Goal: Answer question/provide support: Share knowledge or assist other users

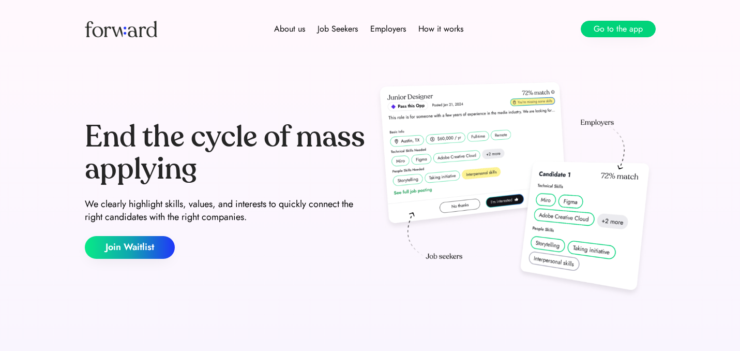
click at [594, 21] on button "Go to the app" at bounding box center [618, 29] width 75 height 17
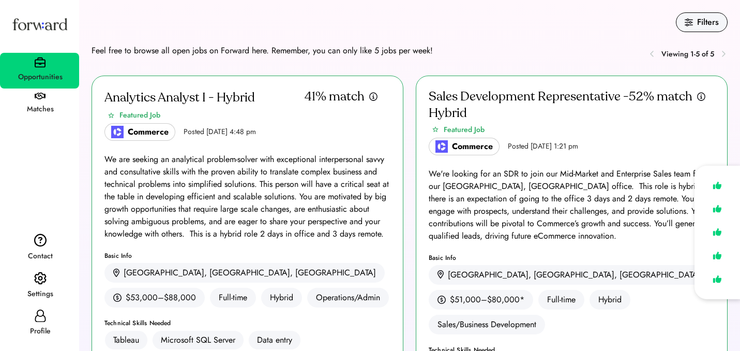
click at [41, 281] on img at bounding box center [40, 278] width 12 height 13
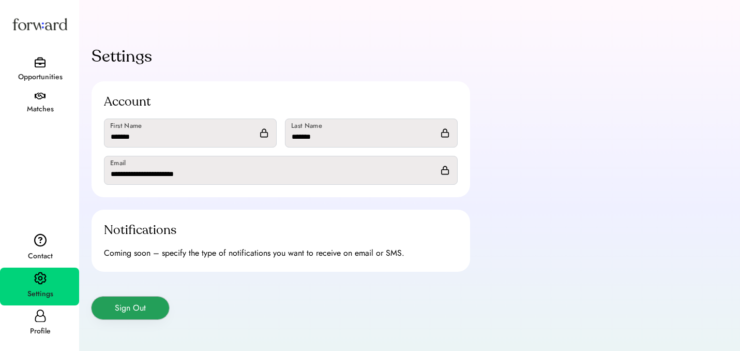
click at [124, 310] on button "Sign Out" at bounding box center [131, 308] width 78 height 23
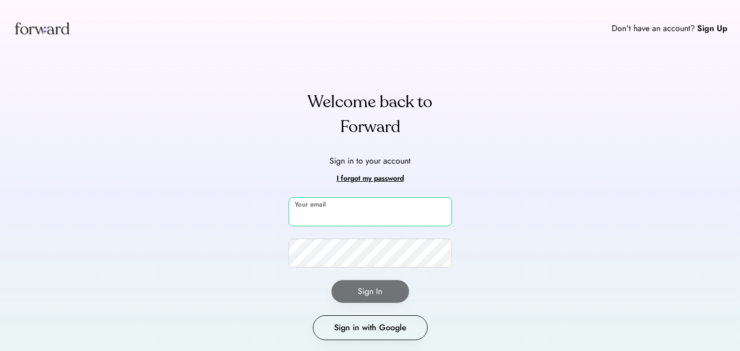
click at [354, 213] on input "email" at bounding box center [371, 211] width 164 height 29
type input "**********"
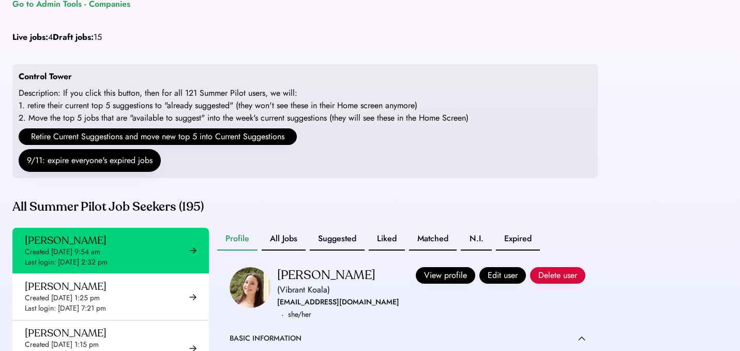
scroll to position [11, 0]
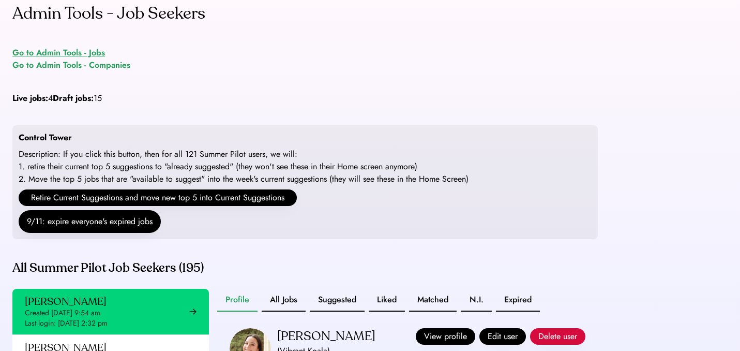
click at [70, 53] on div "Go to Admin Tools - Jobs" at bounding box center [58, 53] width 93 height 12
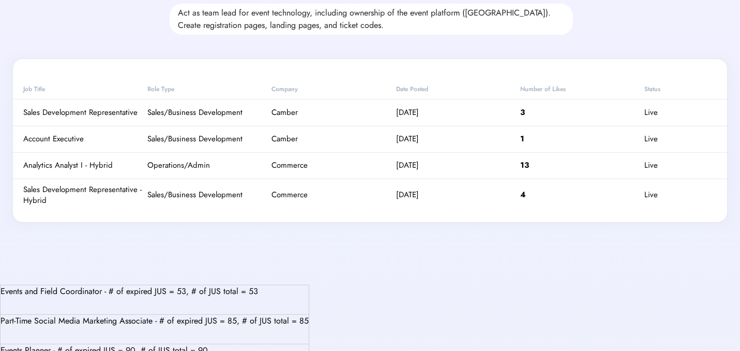
scroll to position [692, 0]
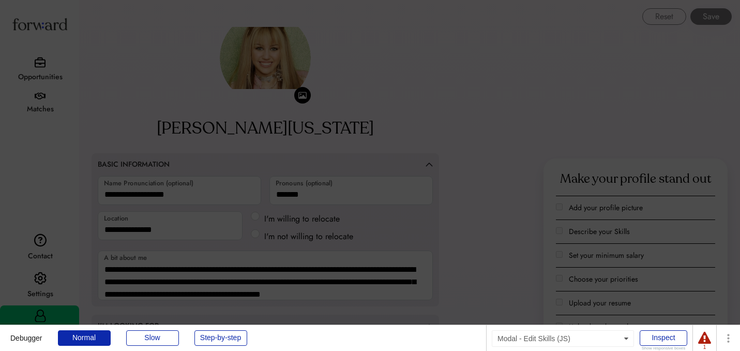
scroll to position [1384, 0]
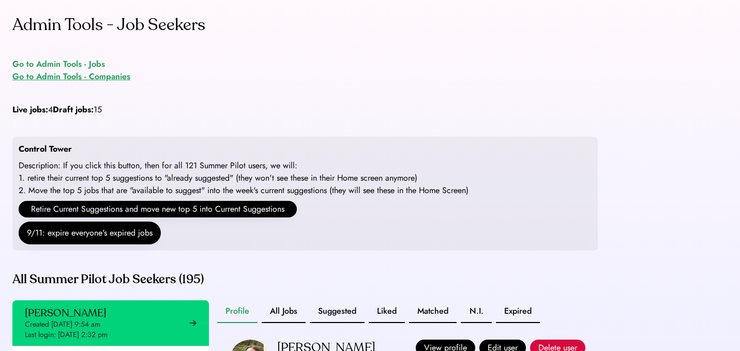
click at [53, 71] on div "Go to Admin Tools - Companies" at bounding box center [71, 76] width 118 height 12
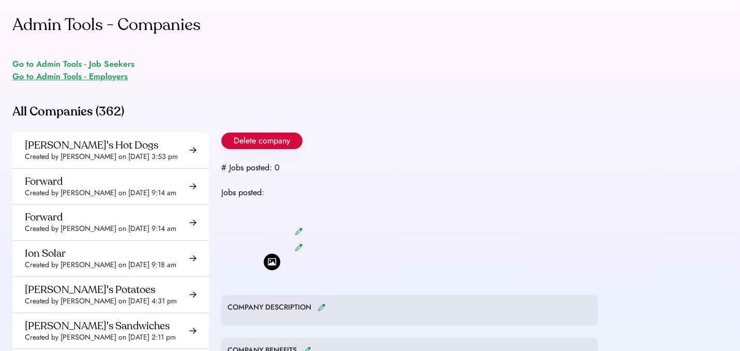
click at [101, 75] on div "Go to Admin Tools - Employers" at bounding box center [69, 76] width 115 height 12
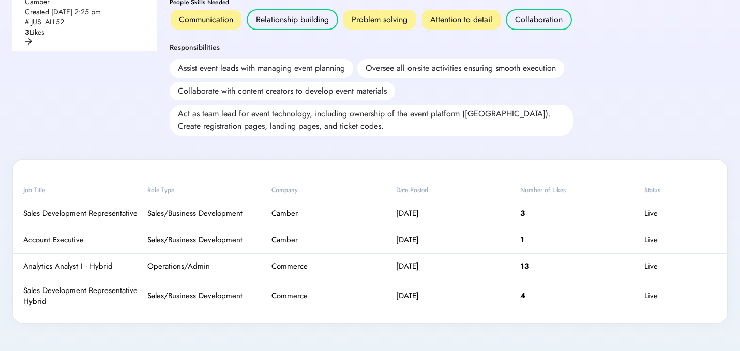
scroll to position [607, 0]
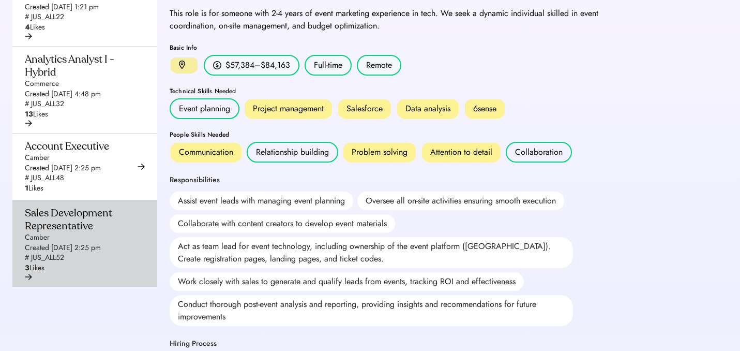
scroll to position [165, 0]
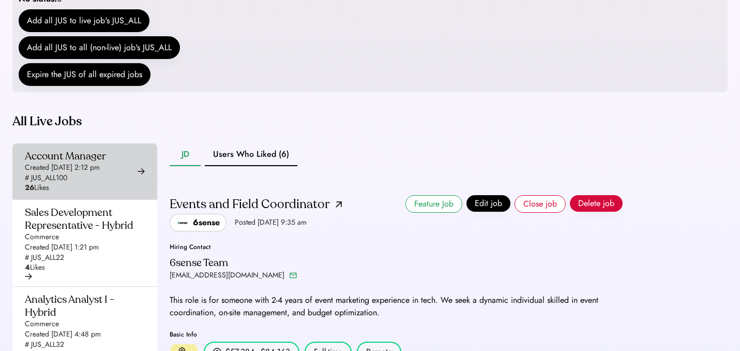
click at [88, 150] on div "Account Manager Created [DATE] 2:12 pm # JUS_ALL100 26 Likes" at bounding box center [65, 171] width 81 height 43
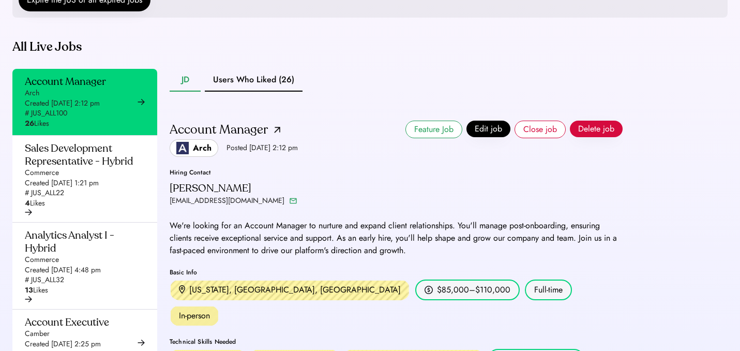
click at [265, 92] on button "Users Who Liked (26)" at bounding box center [254, 80] width 98 height 23
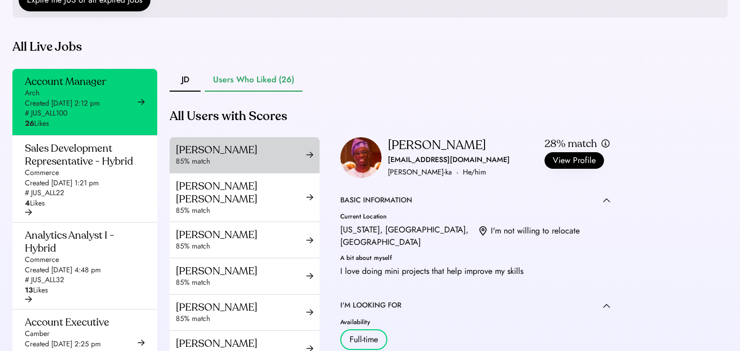
click at [242, 167] on div "85% match" at bounding box center [241, 161] width 130 height 10
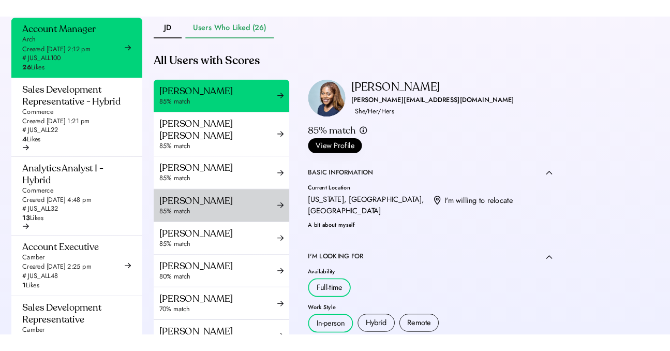
scroll to position [347, 0]
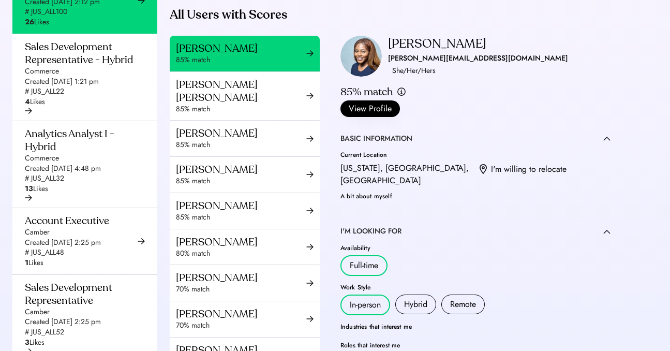
click at [421, 65] on div "timika.edwards6@outlook.com" at bounding box center [478, 58] width 180 height 12
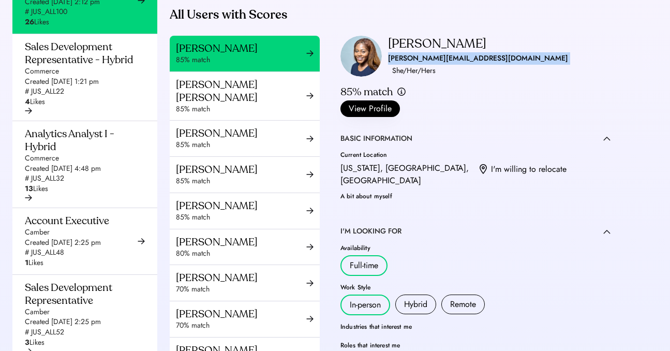
click at [421, 65] on div "timika.edwards6@outlook.com" at bounding box center [478, 58] width 180 height 12
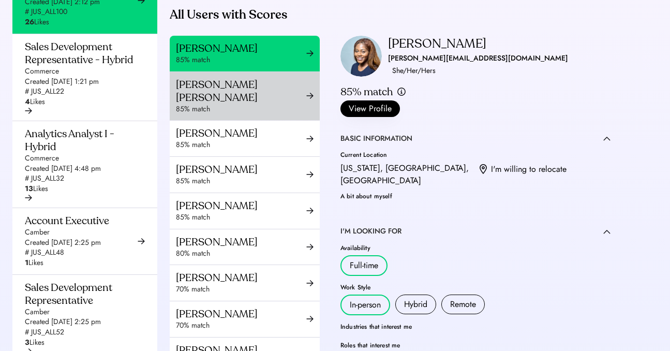
click at [236, 104] on div "Ramya Tulasi Dega" at bounding box center [241, 91] width 130 height 26
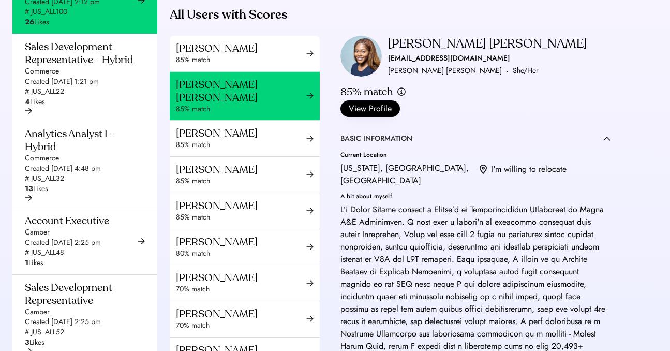
click at [442, 65] on div "ramyatulasi@tamu.edu" at bounding box center [449, 58] width 122 height 12
copy div "ramyatulasi@tamu.edu"
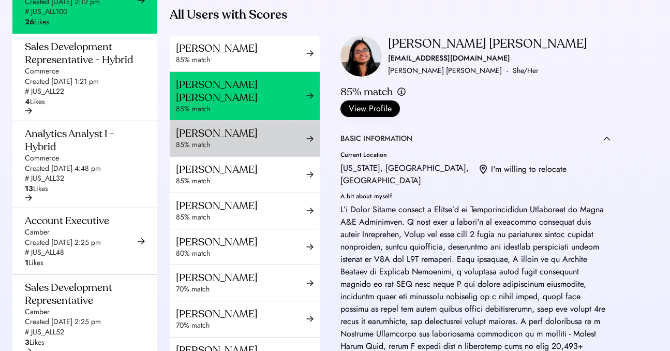
click at [248, 140] on div "Zef Gjurashaj" at bounding box center [241, 133] width 130 height 13
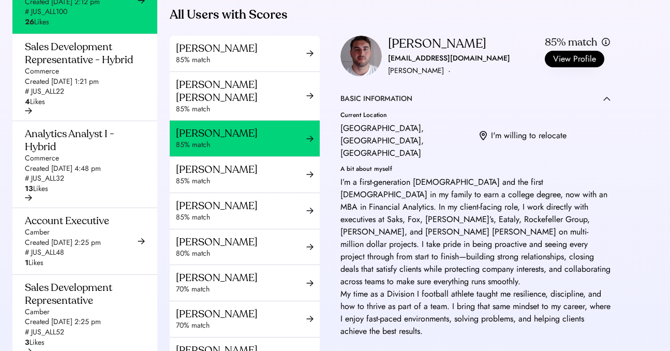
click at [444, 65] on div "zgjurashaj1@gmail.com" at bounding box center [449, 58] width 122 height 12
copy div "zgjurashaj1@gmail.com"
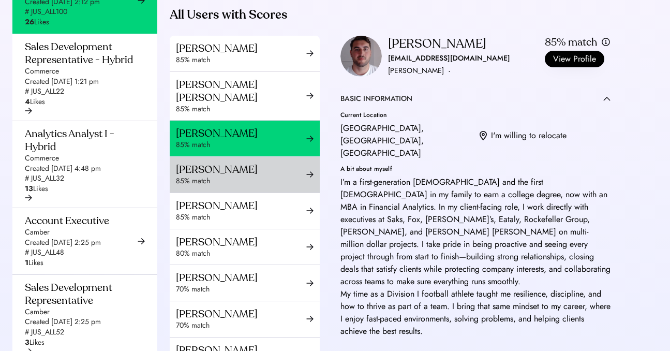
click at [202, 186] on div "85% match" at bounding box center [241, 181] width 130 height 10
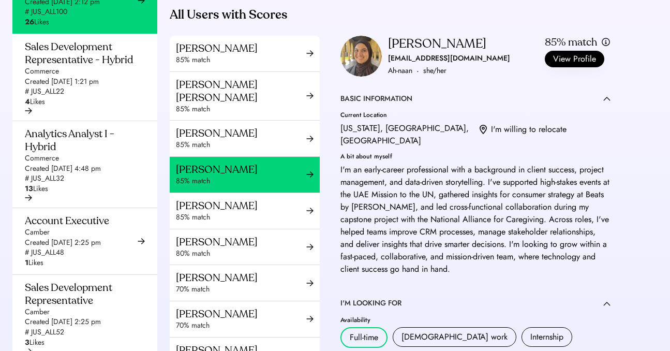
click at [418, 65] on div "anaanfc@gmail.com" at bounding box center [449, 58] width 122 height 12
copy div "anaanfc@gmail.com"
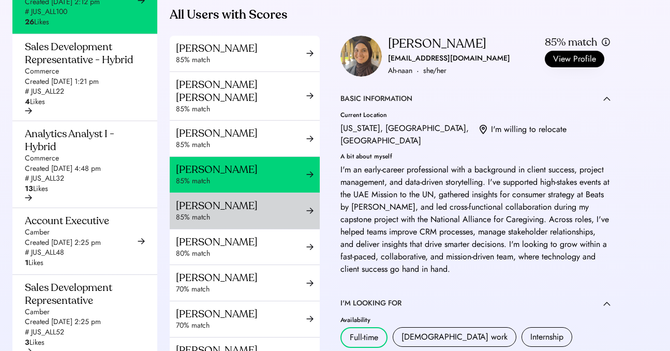
click at [217, 212] on div "Briana Evans" at bounding box center [241, 205] width 130 height 13
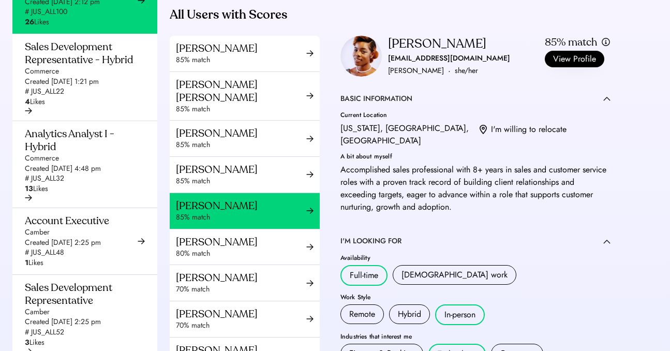
click at [411, 65] on div "bevans09@gmail.com" at bounding box center [449, 58] width 122 height 12
copy div "bevans09@gmail.com"
click at [204, 248] on div "Anirudh Bondugula" at bounding box center [241, 241] width 130 height 13
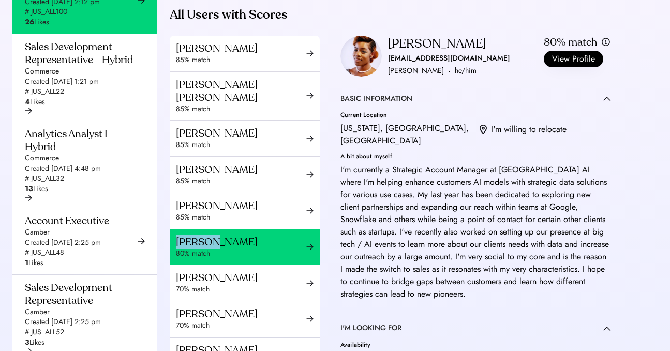
click at [204, 248] on div "Anirudh Bondugula" at bounding box center [241, 241] width 130 height 13
click at [421, 65] on div "anirudhbondugula9@gmail.com" at bounding box center [449, 58] width 122 height 12
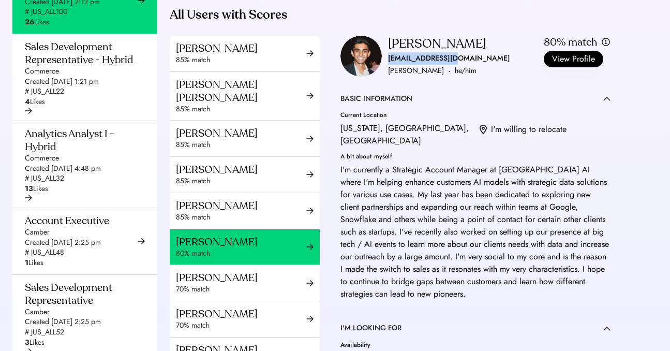
click at [421, 65] on div "anirudhbondugula9@gmail.com" at bounding box center [449, 58] width 122 height 12
copy div "anirudhbondugula9@gmail.com"
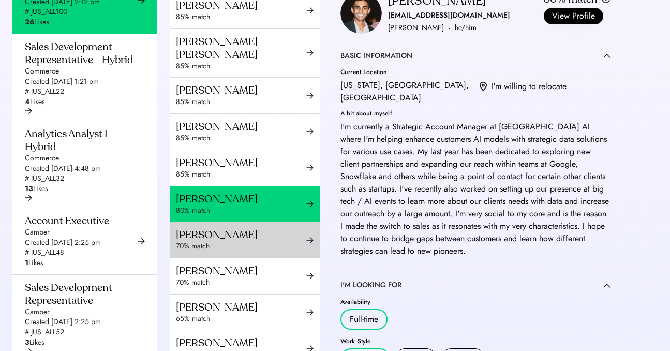
click at [244, 241] on div "Harrison Kim" at bounding box center [241, 234] width 130 height 13
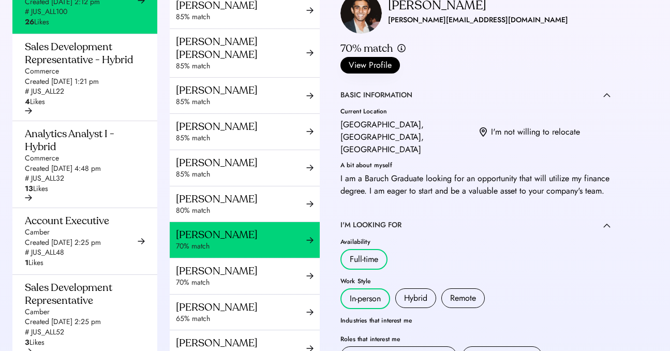
click at [453, 26] on div "harrison.j.kim1@gmail.com" at bounding box center [478, 20] width 180 height 12
copy div "harrison.j.kim1@gmail.com ·"
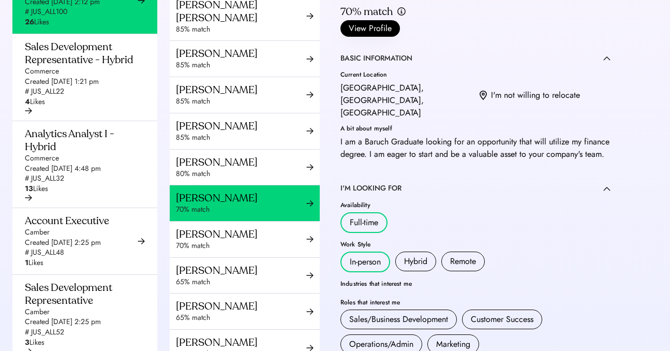
scroll to position [100, 0]
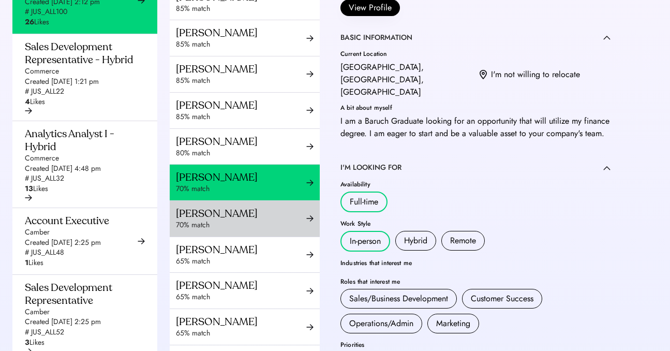
click at [244, 220] on div "Tancy Lu" at bounding box center [241, 213] width 130 height 13
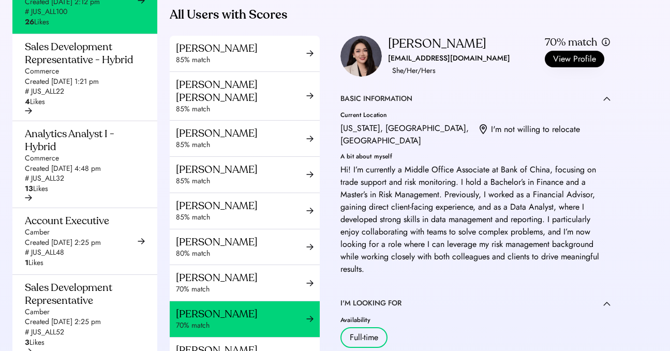
click at [407, 65] on div "ltqtql@gmail.com" at bounding box center [449, 58] width 122 height 12
copy div "ltqtql@gmail.com ·"
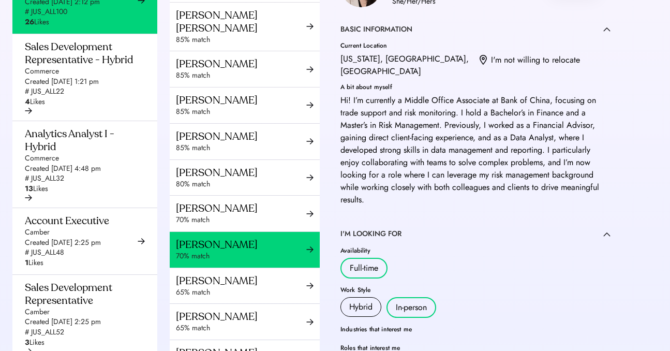
scroll to position [80, 0]
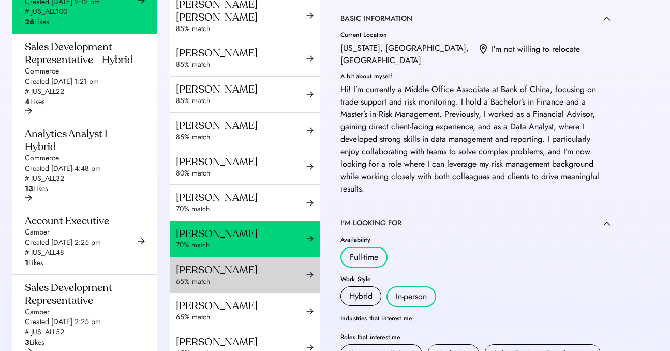
click at [249, 276] on div "Aissata Diallo" at bounding box center [241, 269] width 130 height 13
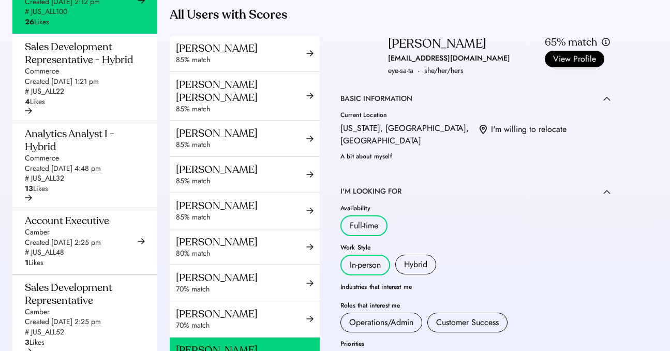
click at [426, 65] on div "aissatadiallo1126@gmail.com" at bounding box center [449, 58] width 122 height 12
copy div "aissatadiallo1126@gmail.com"
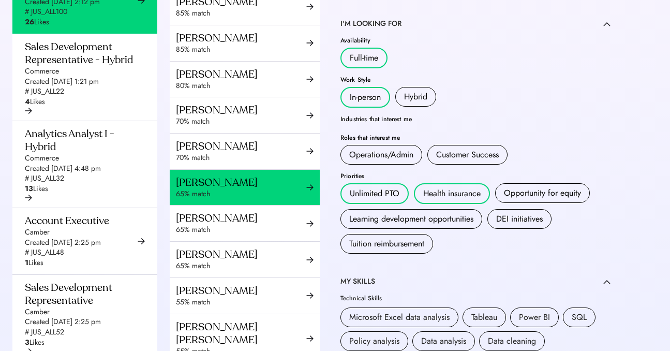
scroll to position [168, 0]
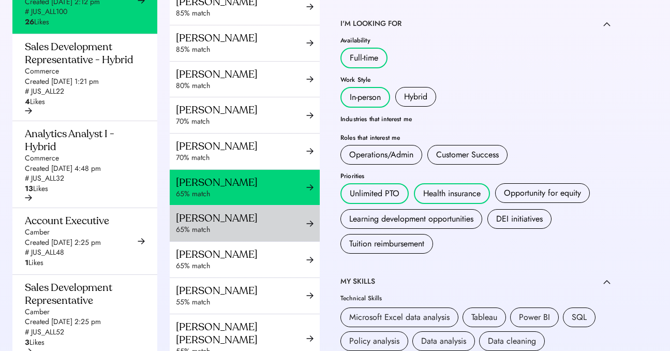
click at [241, 235] on div "65% match" at bounding box center [241, 230] width 130 height 10
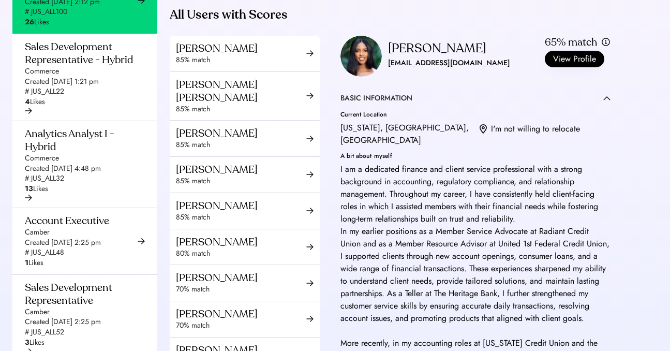
click at [416, 69] on div "tonishal05@gmail.com" at bounding box center [449, 63] width 122 height 12
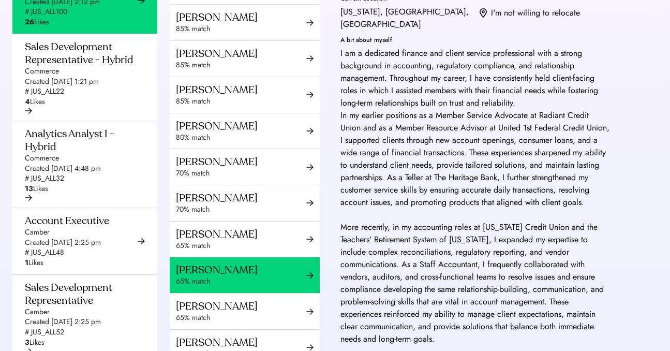
scroll to position [157, 0]
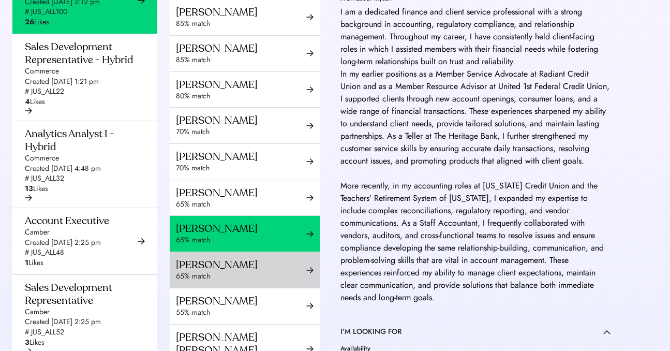
click at [252, 281] on div "65% match" at bounding box center [241, 276] width 130 height 10
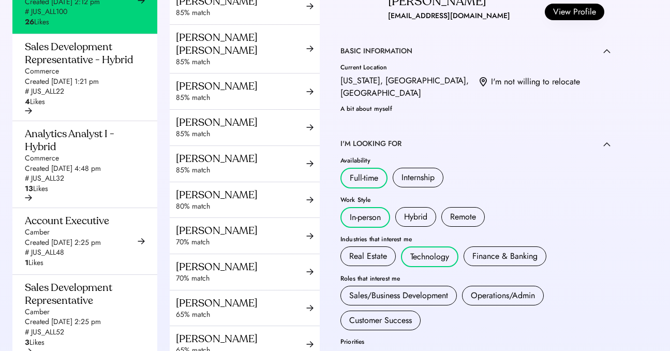
scroll to position [37, 0]
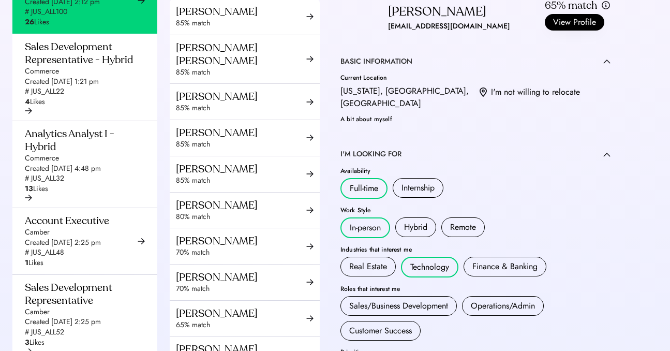
click at [431, 33] on div "dardan.sokoli@gmail.com" at bounding box center [449, 26] width 122 height 12
copy div "dardan.sokoli@gmail.com ·"
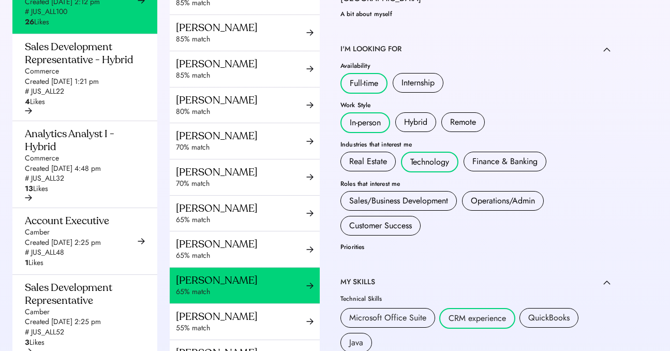
scroll to position [187, 0]
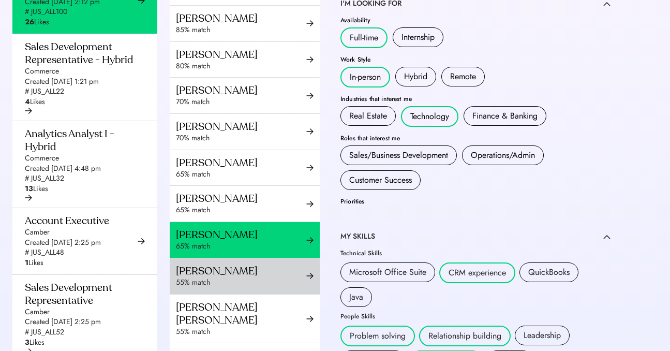
click at [232, 277] on div "Srishti Khanna" at bounding box center [241, 270] width 130 height 13
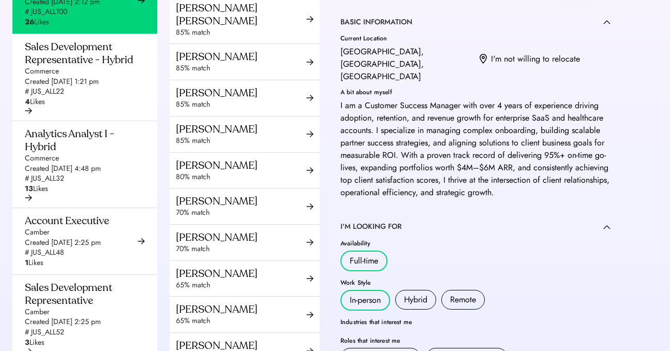
scroll to position [11, 0]
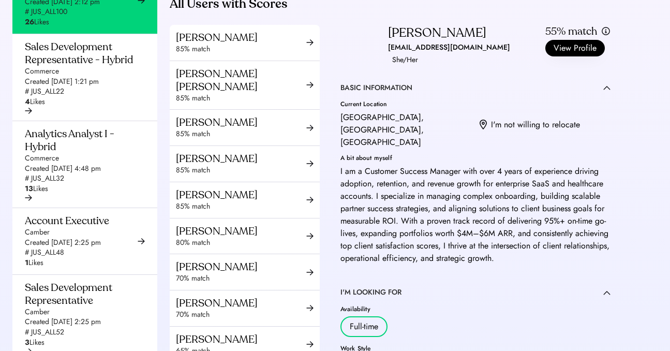
click at [427, 54] on div "srishtikhanna2000@gmail.com" at bounding box center [449, 47] width 122 height 12
copy div "srishtikhanna2000@gmail.com ·"
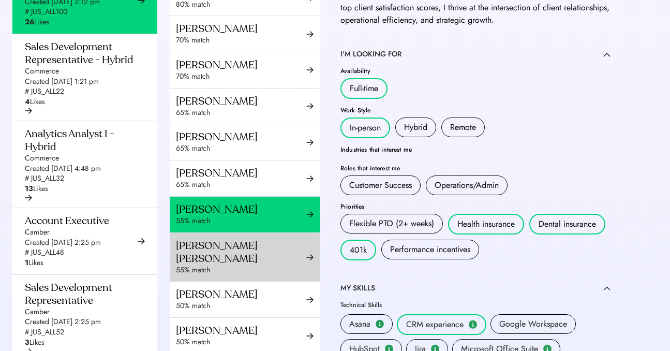
click at [227, 262] on div "Esther Pierre Isaac" at bounding box center [241, 252] width 130 height 26
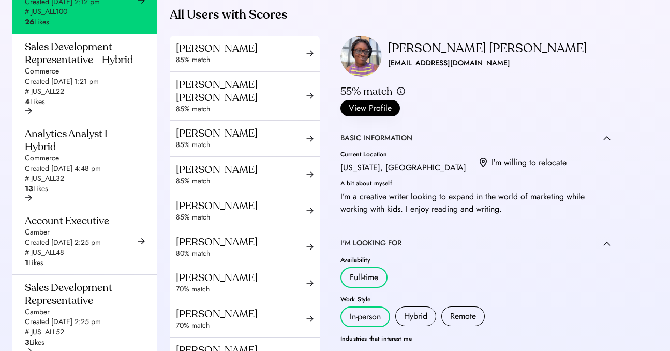
click at [409, 69] on div "esther_pierre2@aol.com" at bounding box center [449, 63] width 122 height 12
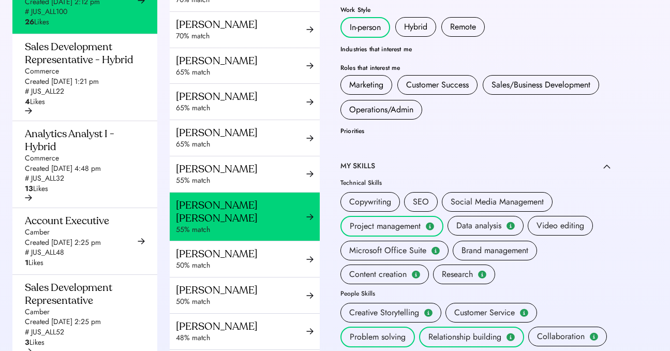
scroll to position [343, 0]
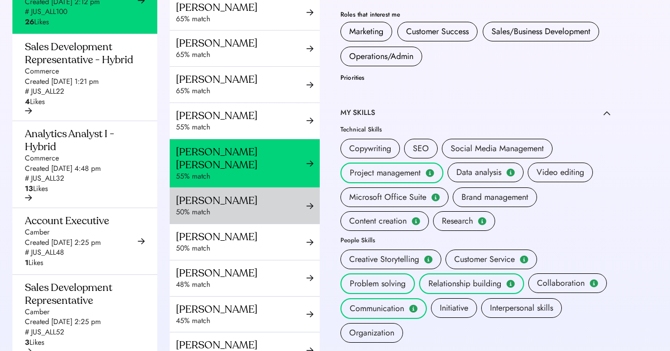
click at [241, 207] on div "50% match" at bounding box center [241, 212] width 130 height 10
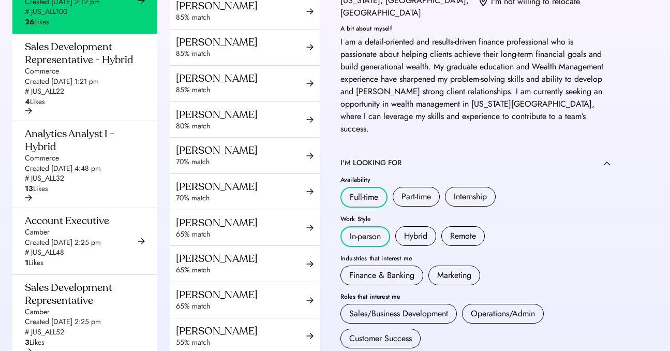
scroll to position [38, 0]
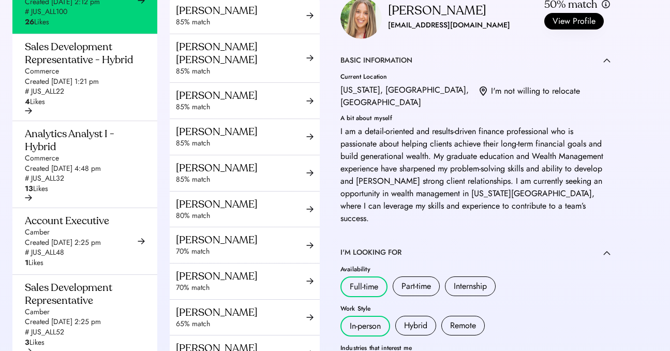
click at [427, 32] on div "kaylaspern@gmail.com" at bounding box center [449, 25] width 122 height 12
click at [426, 32] on div "kaylaspern@gmail.com" at bounding box center [449, 25] width 122 height 12
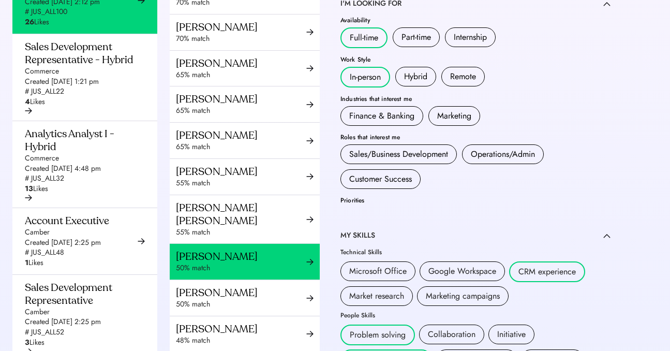
scroll to position [314, 0]
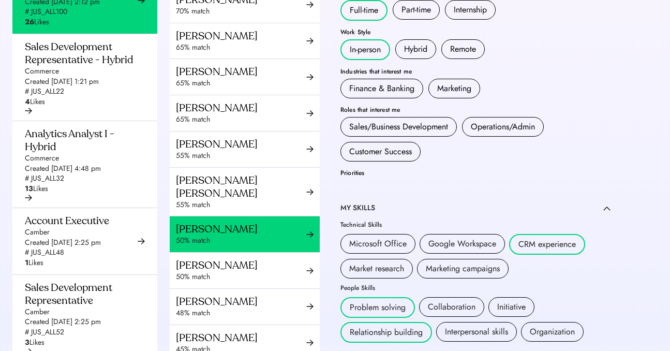
click at [206, 264] on div "Agustin Oliva" at bounding box center [241, 265] width 130 height 13
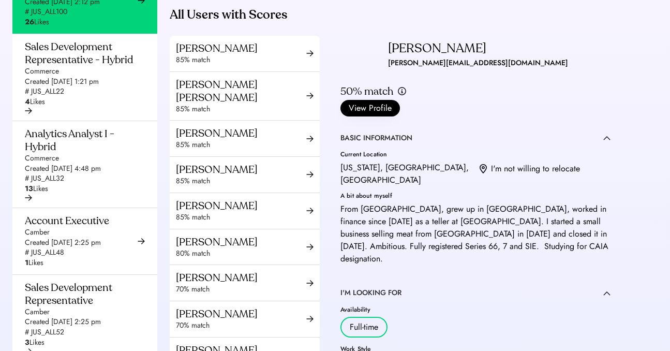
click at [433, 57] on div "Agustin Oliva" at bounding box center [437, 48] width 98 height 17
click at [435, 69] on div "agustin.oliva312@gmail.com" at bounding box center [478, 63] width 180 height 12
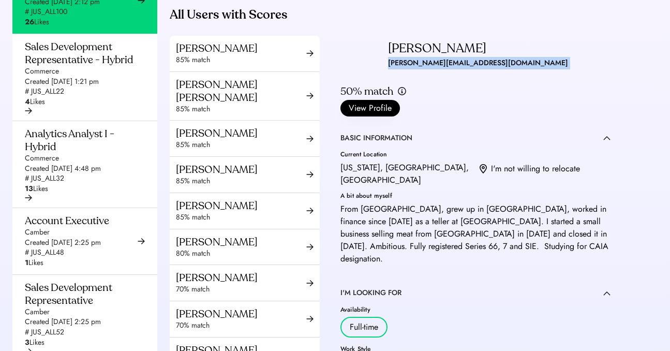
click at [435, 69] on div "agustin.oliva312@gmail.com" at bounding box center [478, 63] width 180 height 12
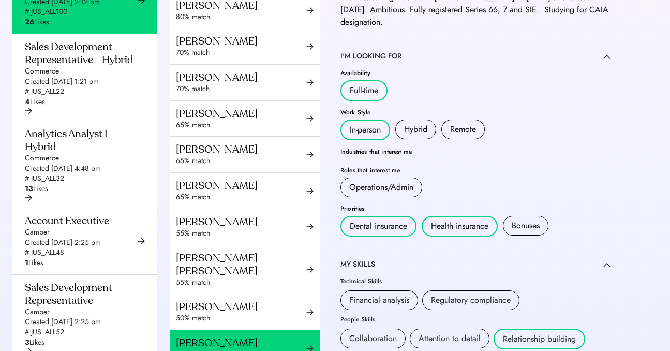
scroll to position [331, 0]
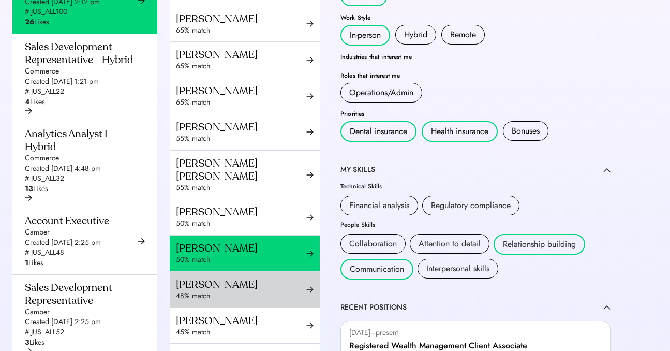
click at [214, 287] on div "Corina Alexander" at bounding box center [241, 284] width 130 height 13
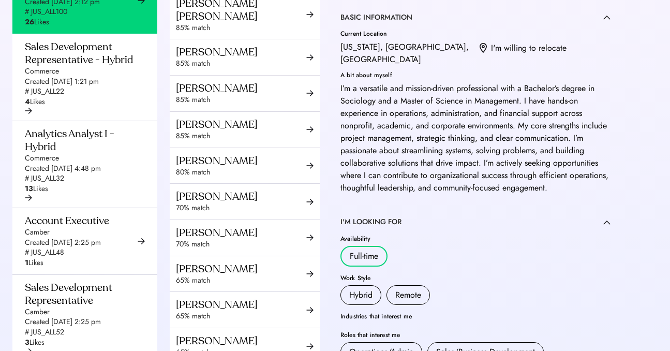
scroll to position [17, 0]
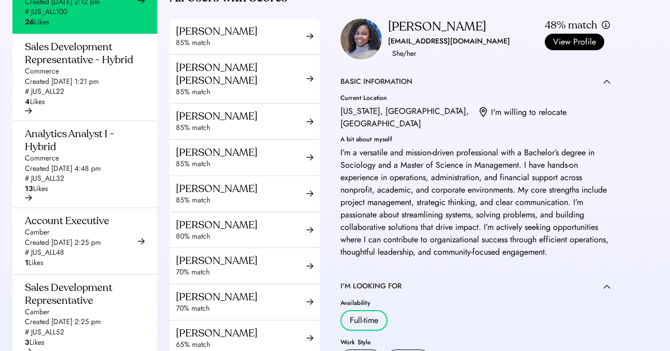
click at [439, 48] on div "corinaalexander@icloud.com" at bounding box center [449, 41] width 122 height 12
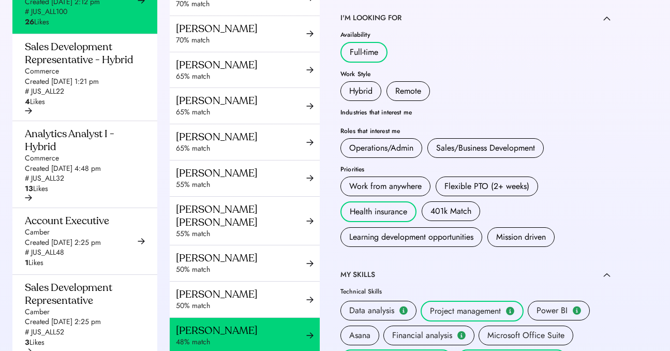
scroll to position [314, 0]
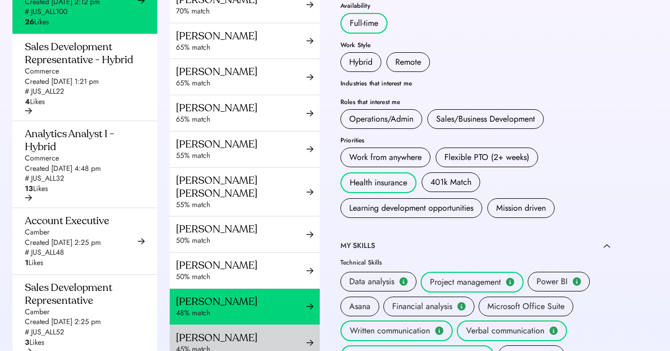
click at [222, 331] on div "Donna Tang" at bounding box center [241, 337] width 130 height 13
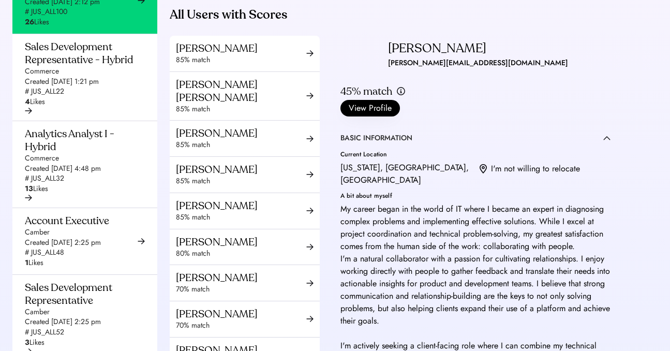
click at [424, 69] on div "donna.tang36@gmail.com" at bounding box center [478, 63] width 180 height 12
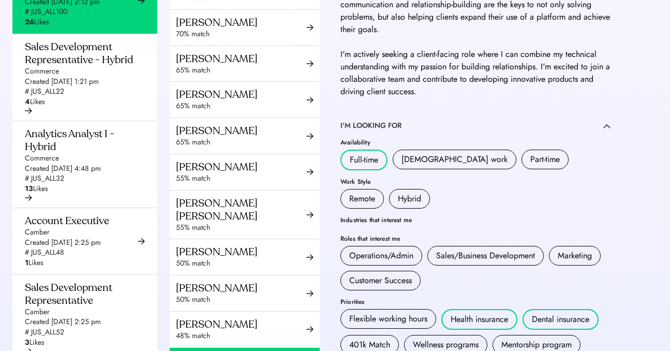
scroll to position [441, 0]
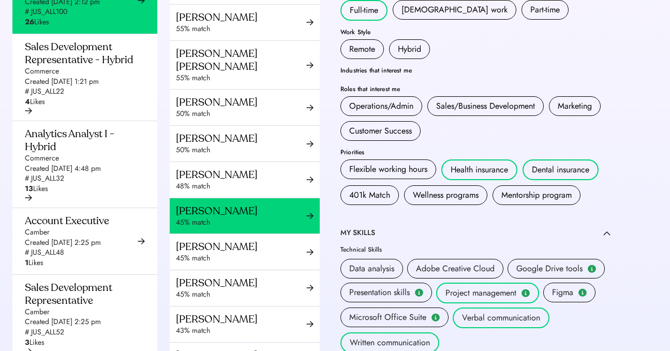
click at [233, 253] on div "45% match" at bounding box center [241, 258] width 130 height 10
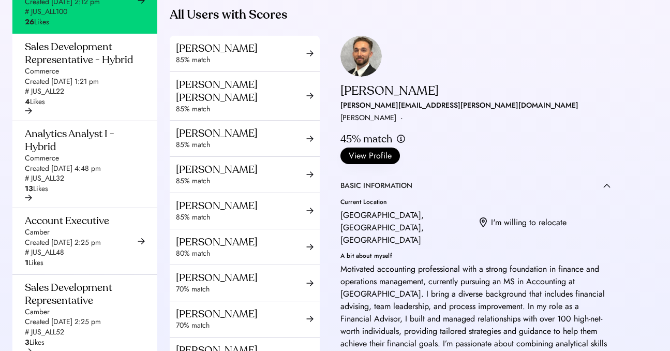
click at [407, 112] on div "Rudy Gervolino ·" at bounding box center [373, 118] width 67 height 12
click at [437, 99] on div "rudy.gervolino@gmail.com" at bounding box center [459, 105] width 238 height 12
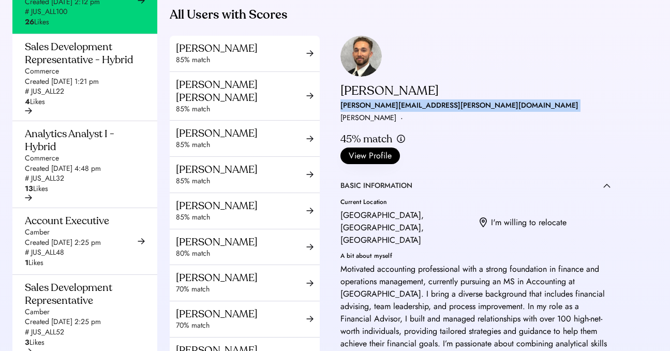
click at [437, 99] on div "rudy.gervolino@gmail.com" at bounding box center [459, 105] width 238 height 12
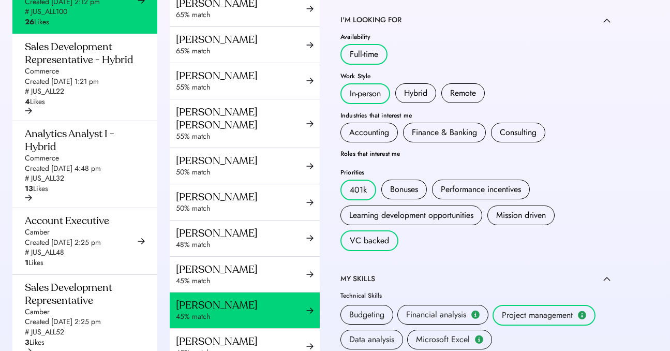
scroll to position [464, 0]
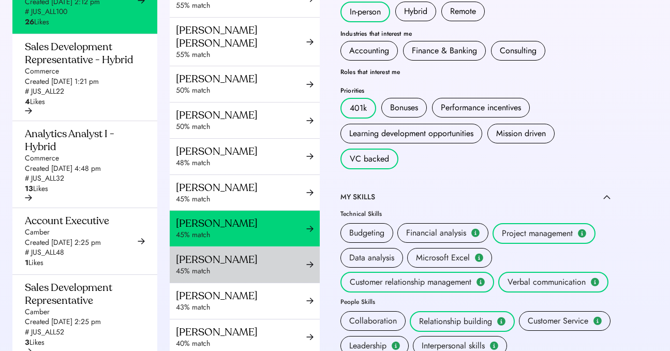
click at [202, 262] on div "Warren Yass" at bounding box center [241, 259] width 130 height 13
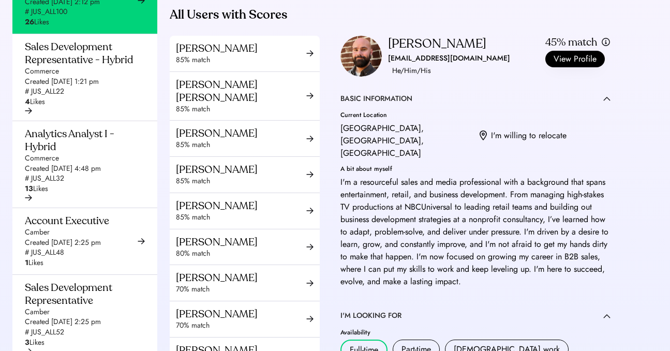
click at [432, 65] on div "warrenyass@icloud.com" at bounding box center [449, 58] width 122 height 12
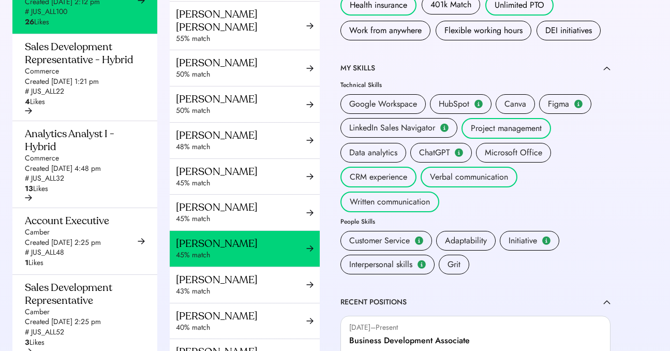
scroll to position [497, 0]
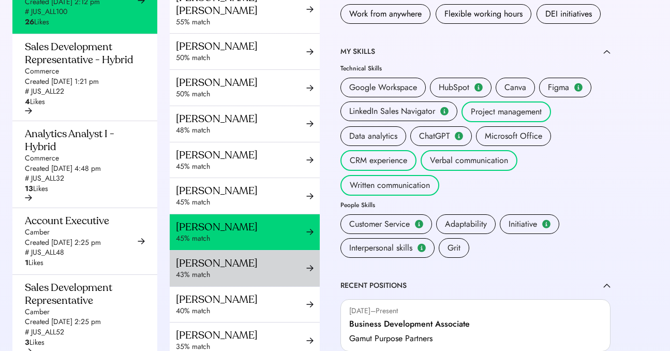
click at [241, 268] on div "Maria Kathleen Villanueva" at bounding box center [241, 263] width 130 height 13
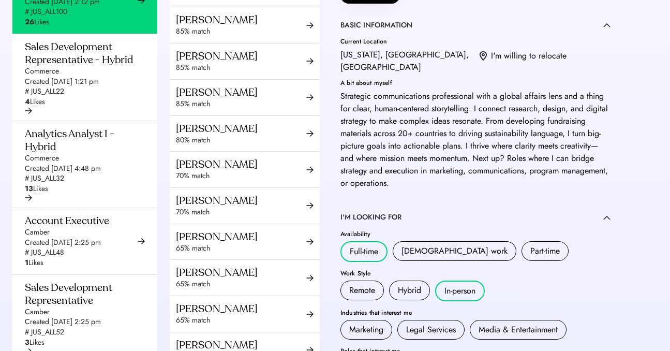
scroll to position [22, 0]
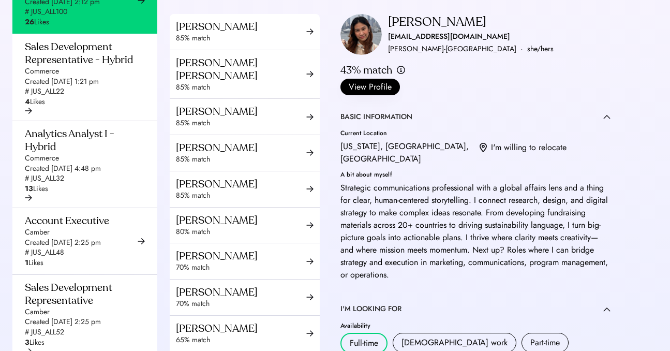
click at [421, 55] on div "KATH-leen VILLE-YA-NUEVA" at bounding box center [452, 49] width 128 height 12
click at [420, 43] on div "kathvcomms@gmail.com" at bounding box center [449, 37] width 122 height 12
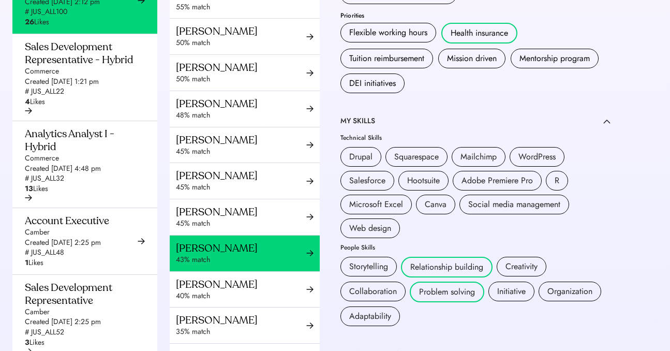
scroll to position [579, 0]
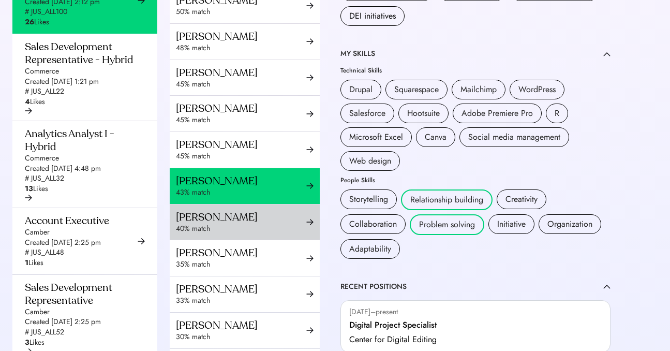
click at [228, 224] on div "40% match" at bounding box center [241, 229] width 130 height 10
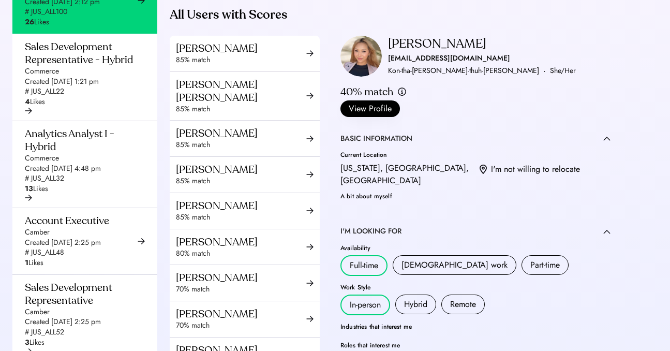
click at [433, 65] on div "k.amberchan@gmail.com" at bounding box center [449, 58] width 122 height 12
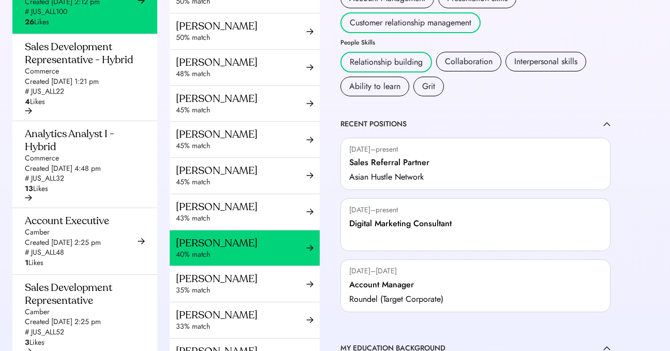
scroll to position [627, 0]
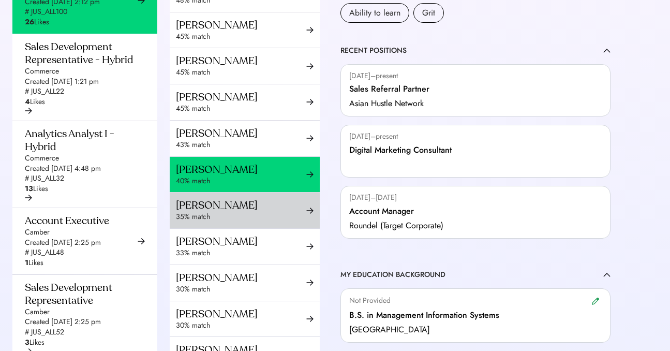
click at [217, 209] on div "Shanta Dutta" at bounding box center [241, 205] width 130 height 13
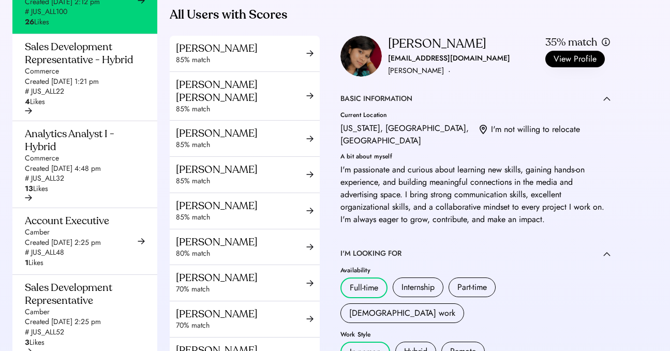
click at [412, 65] on div "shantadutta10@gmail.com" at bounding box center [449, 58] width 122 height 12
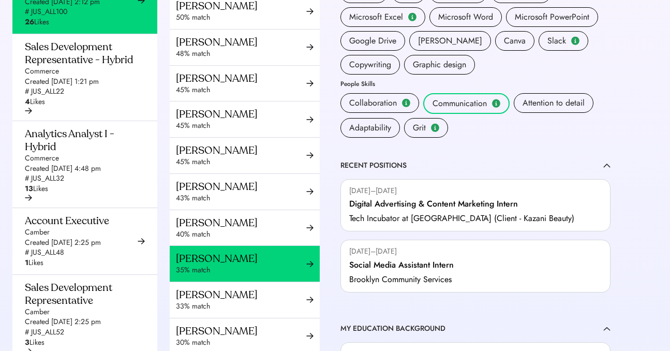
scroll to position [601, 0]
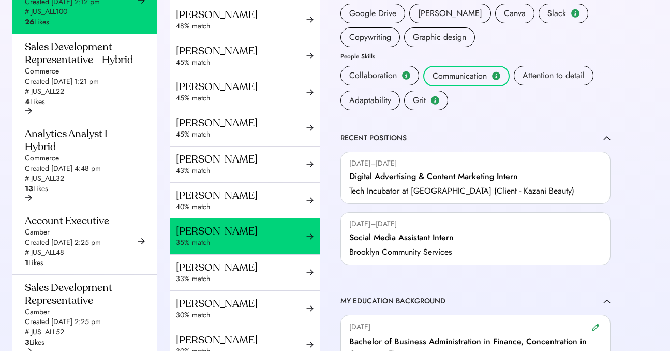
click at [241, 274] on div "33% match" at bounding box center [241, 279] width 130 height 10
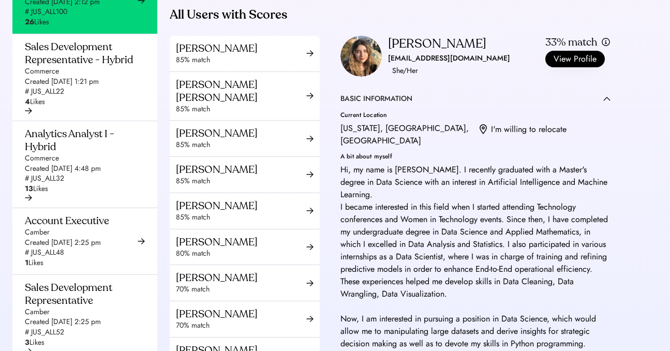
click at [420, 65] on div "dlf.loly@gmail.com" at bounding box center [449, 58] width 122 height 12
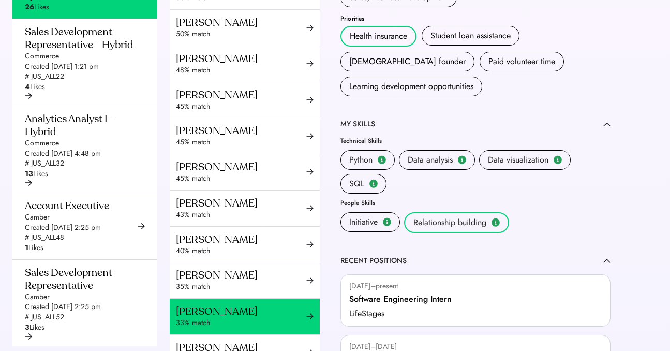
scroll to position [655, 0]
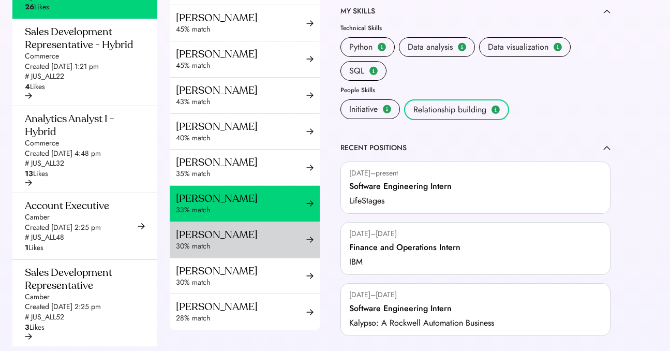
click at [197, 236] on div "Samuel Muchnik" at bounding box center [241, 234] width 130 height 13
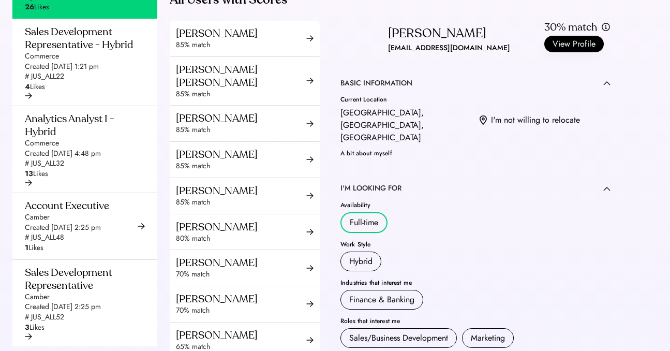
click at [418, 54] on div "stmuch.17@gmail.com" at bounding box center [449, 48] width 122 height 12
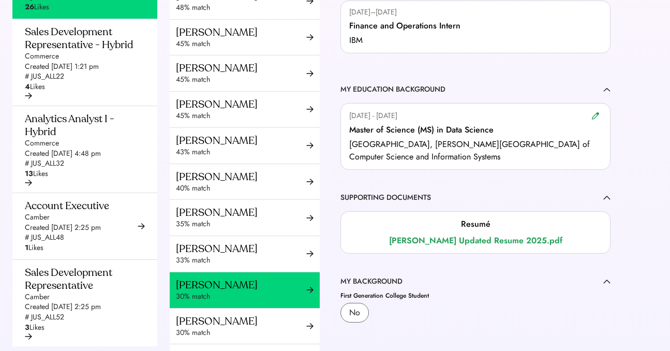
scroll to position [406, 0]
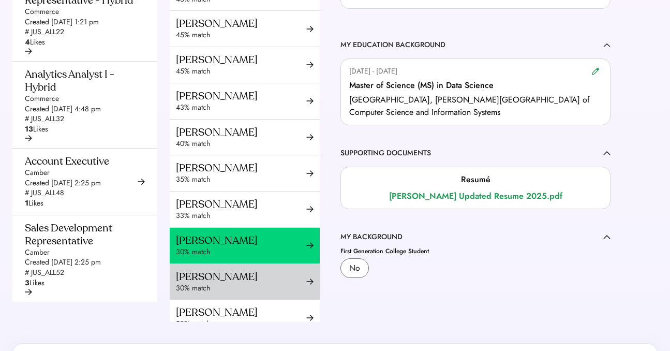
click at [223, 284] on div "30% match" at bounding box center [241, 288] width 130 height 10
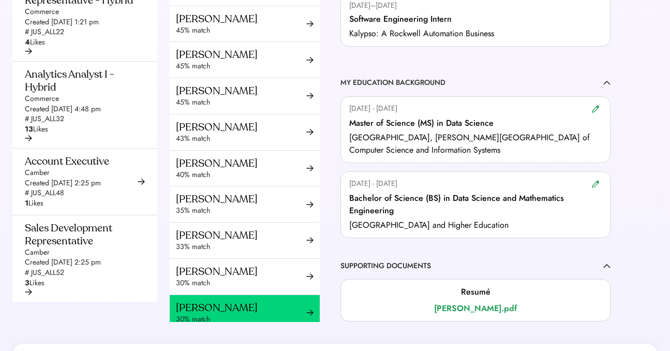
scroll to position [619, 0]
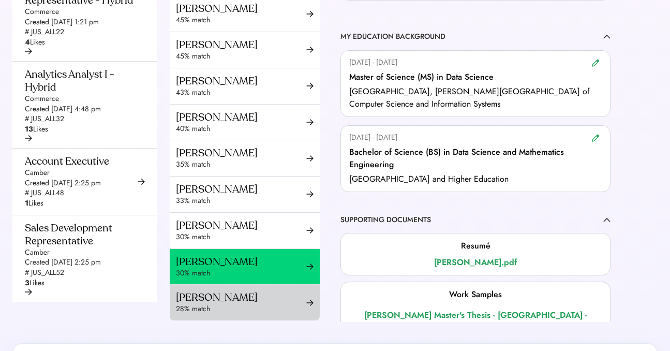
click at [211, 302] on div "Olayinka Oyelola" at bounding box center [241, 297] width 130 height 13
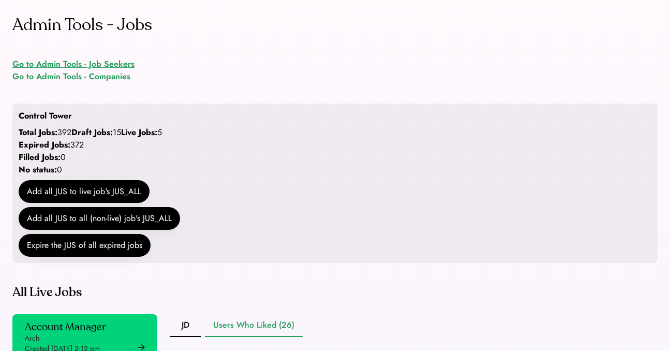
click at [129, 61] on div "Go to Admin Tools - Job Seekers" at bounding box center [73, 64] width 122 height 12
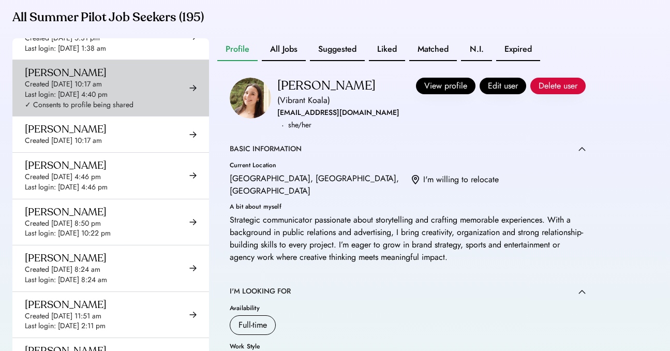
scroll to position [921, 0]
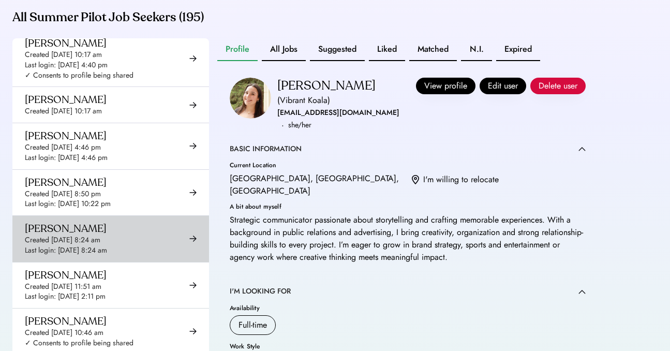
click at [107, 227] on div "Argjend Duka Created Sep 8, 2025 8:24 am Last login: Sep 8, 2025 8:24 am" at bounding box center [66, 238] width 82 height 33
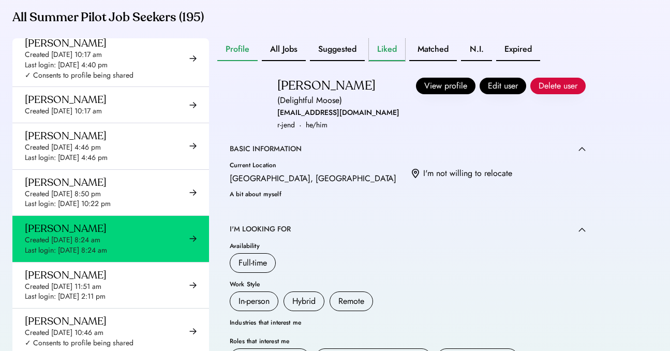
click at [389, 60] on button "Liked" at bounding box center [387, 49] width 36 height 23
